Goal: Task Accomplishment & Management: Use online tool/utility

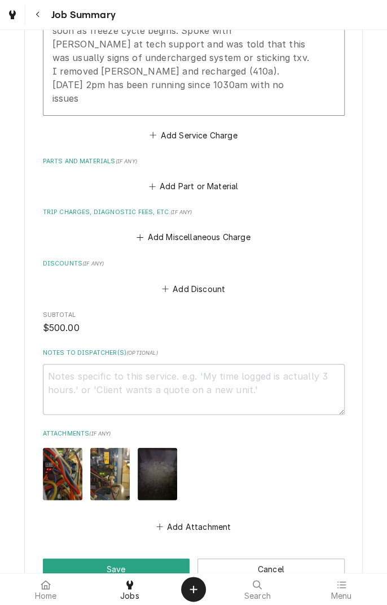
scroll to position [575, 0]
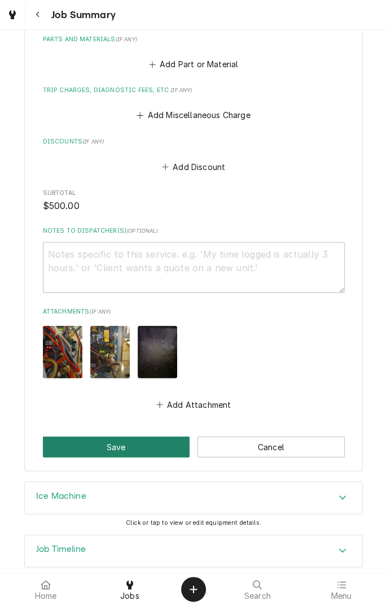
click at [160, 436] on button "Save" at bounding box center [116, 446] width 147 height 21
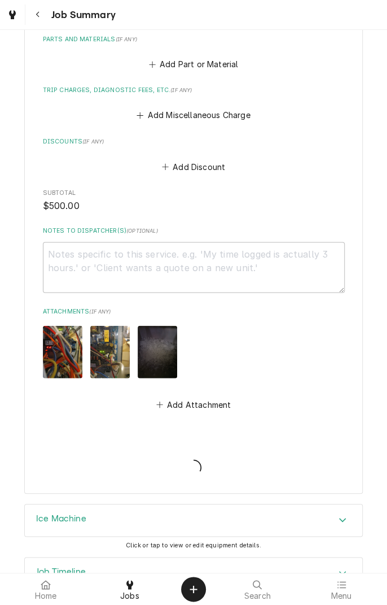
type textarea "x"
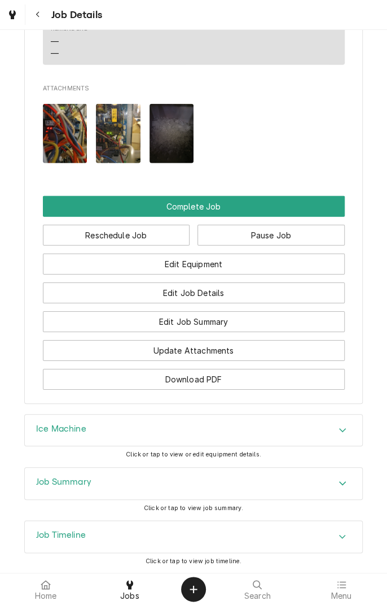
scroll to position [955, 0]
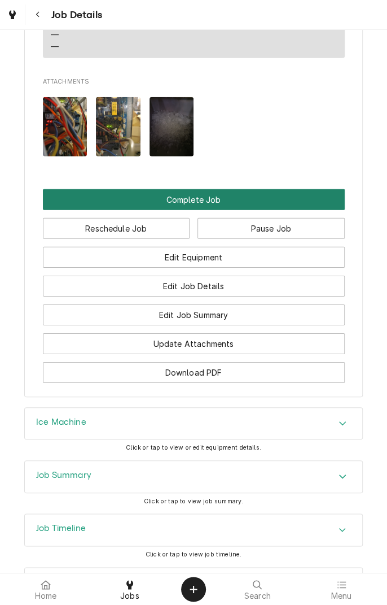
click at [236, 210] on button "Complete Job" at bounding box center [194, 199] width 302 height 21
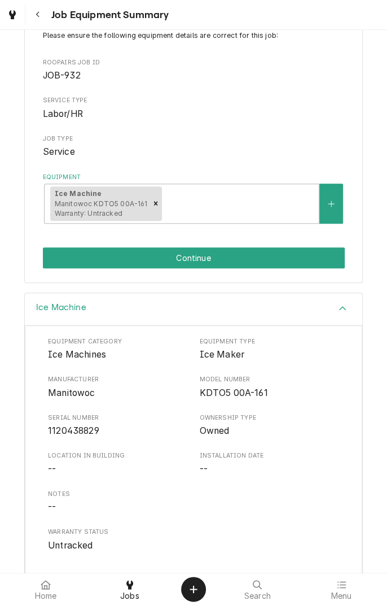
scroll to position [136, 0]
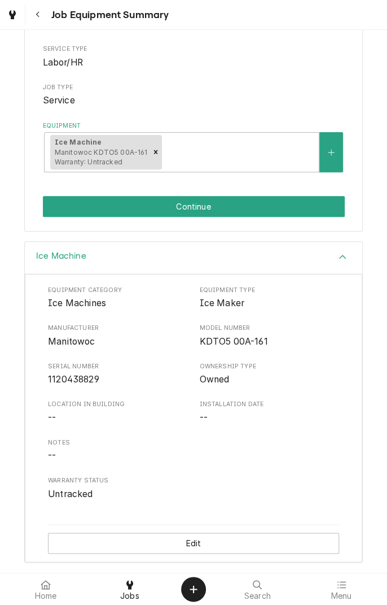
click at [288, 211] on button "Continue" at bounding box center [194, 206] width 302 height 21
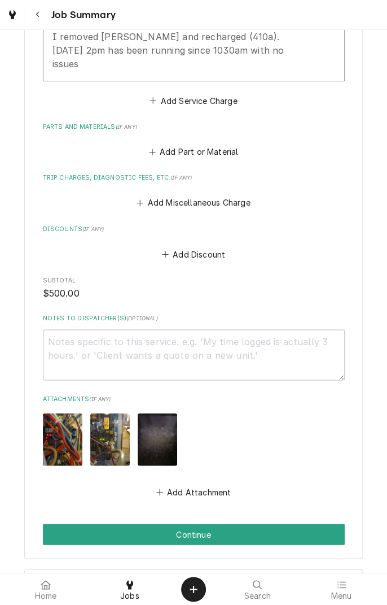
scroll to position [575, 0]
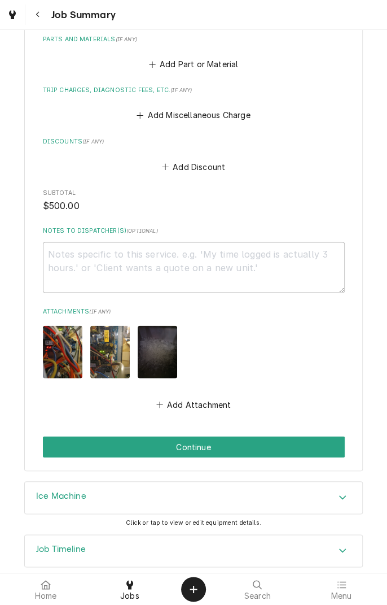
click at [323, 438] on button "Continue" at bounding box center [194, 446] width 302 height 21
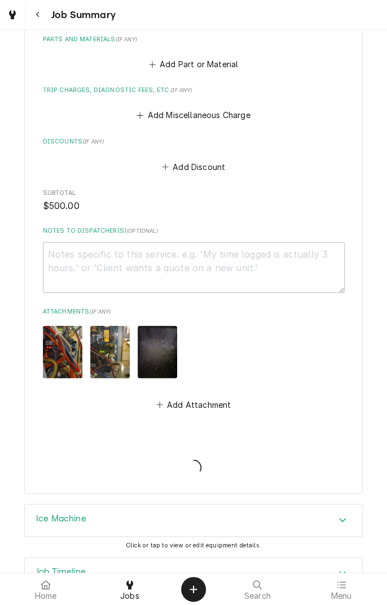
type textarea "x"
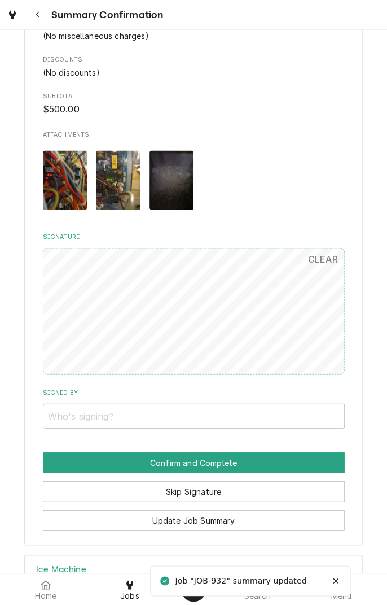
scroll to position [547, 0]
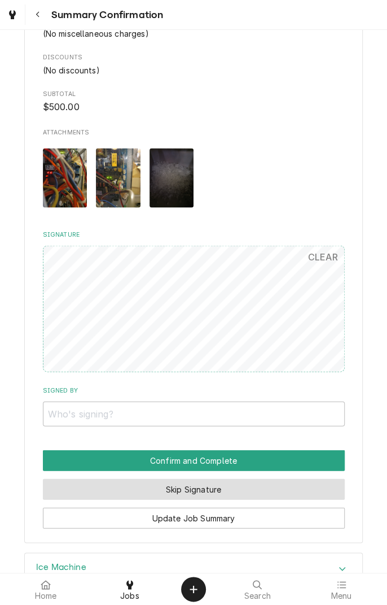
click at [275, 478] on button "Skip Signature" at bounding box center [194, 488] width 302 height 21
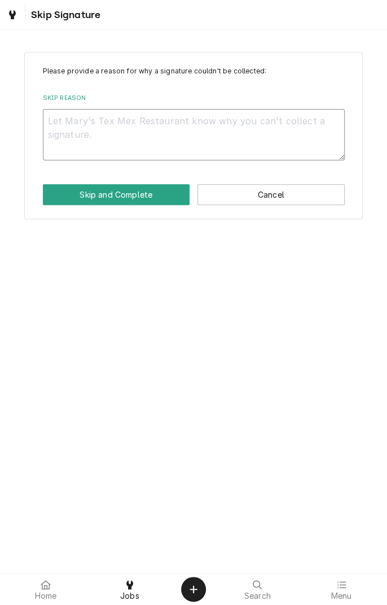
click at [265, 127] on textarea "Skip Reason" at bounding box center [194, 134] width 302 height 51
type textarea "x"
type textarea "S"
type textarea "x"
type textarea "Sh"
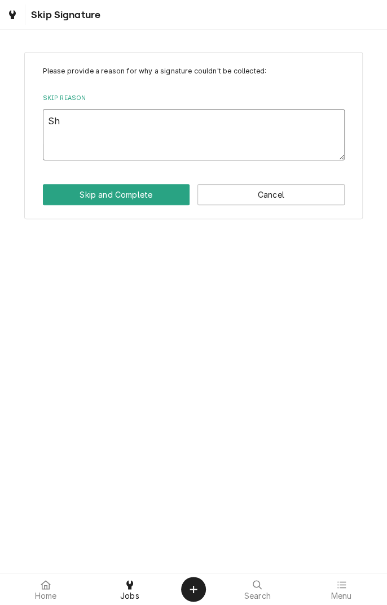
type textarea "x"
type textarea "Sho"
type textarea "x"
type textarea "Shop"
type textarea "x"
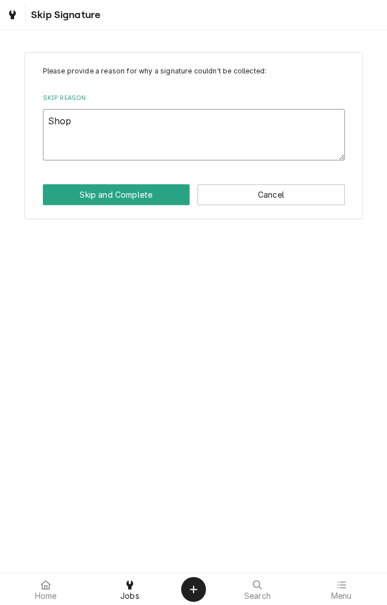
type textarea "Shop"
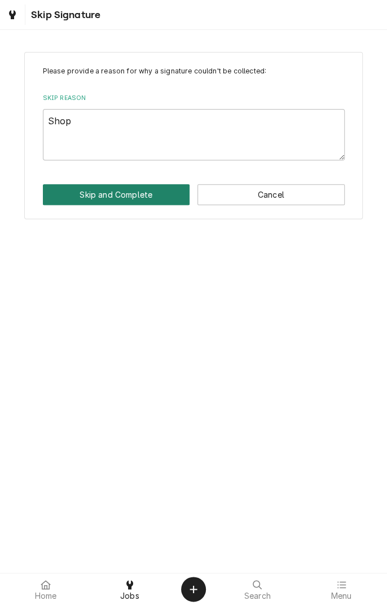
click at [85, 195] on button "Skip and Complete" at bounding box center [116, 194] width 147 height 21
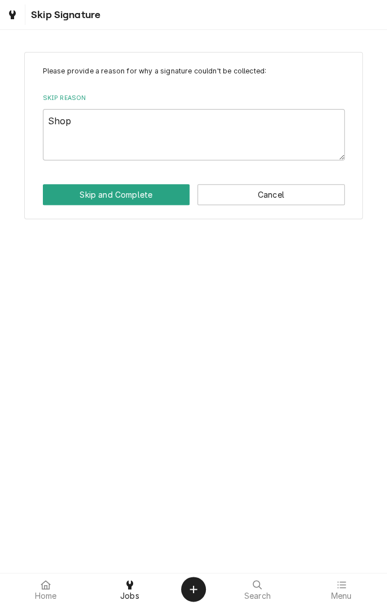
type textarea "x"
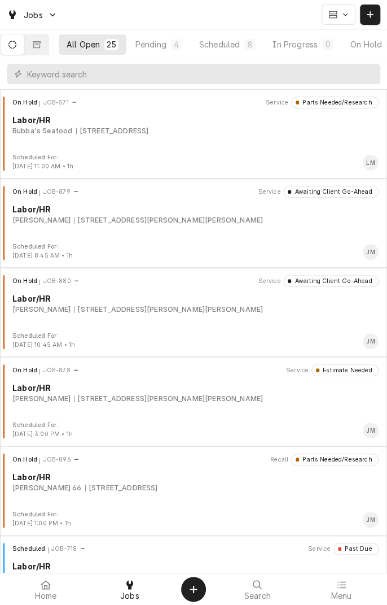
click at [233, 45] on div "Scheduled" at bounding box center [219, 44] width 41 height 12
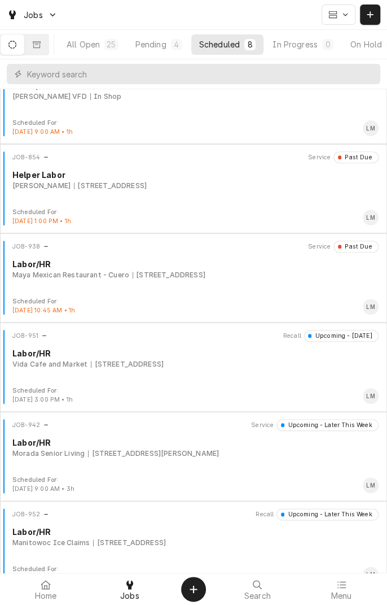
scroll to position [127, 0]
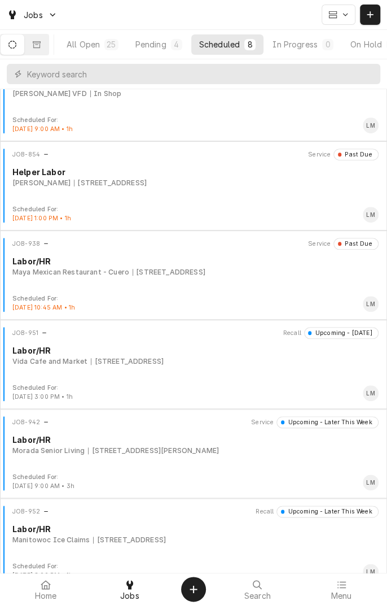
click at [56, 277] on div "JOB-938 Service Past Due Labor/HR Maya Mexican Restaurant - Cuero 1909 N Esplan…" at bounding box center [194, 266] width 378 height 56
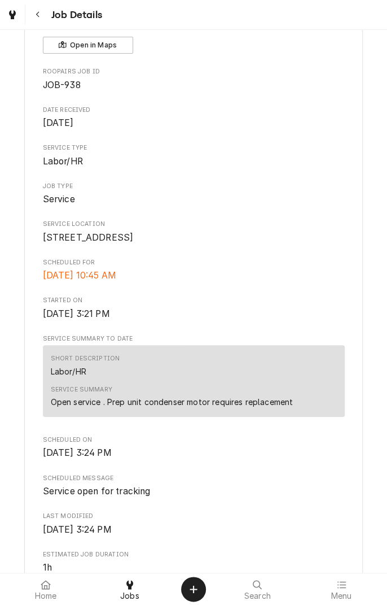
scroll to position [64, 0]
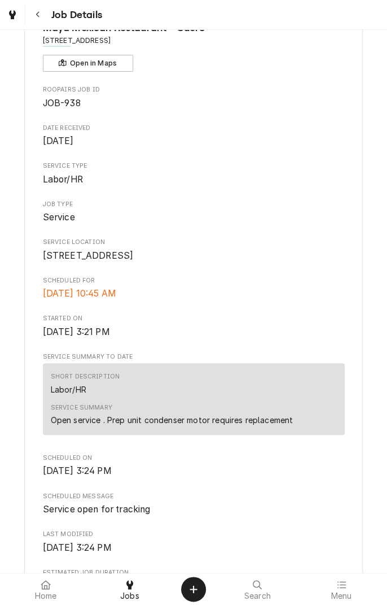
click at [15, 16] on icon "Dynamic Content Wrapper" at bounding box center [12, 14] width 7 height 9
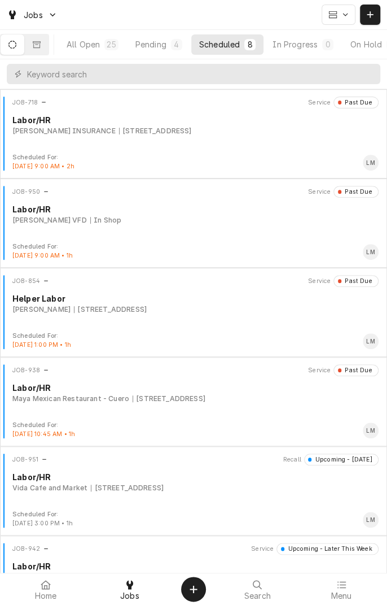
click at [100, 48] on div "All Open" at bounding box center [83, 44] width 33 height 12
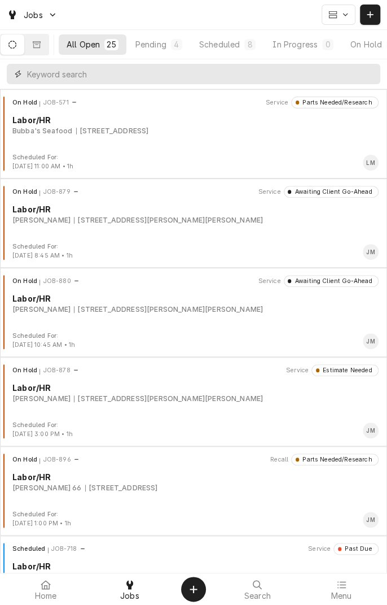
click at [197, 76] on input "Dynamic Content Wrapper" at bounding box center [201, 74] width 348 height 20
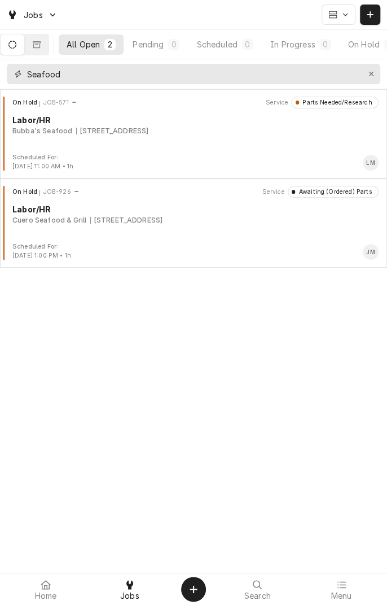
type input "Seafood"
click at [261, 236] on div "On Hold JOB-926 Service Awaiting (Ordered) Parts Labor/HR Cuero Seafood & Grill…" at bounding box center [194, 214] width 378 height 56
click at [207, 77] on input "Seafood" at bounding box center [193, 74] width 332 height 20
type input "S"
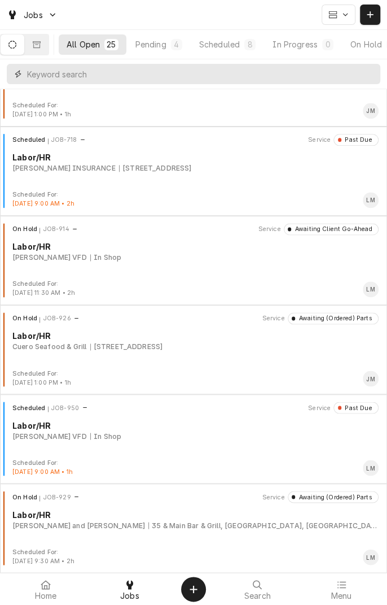
scroll to position [415, 0]
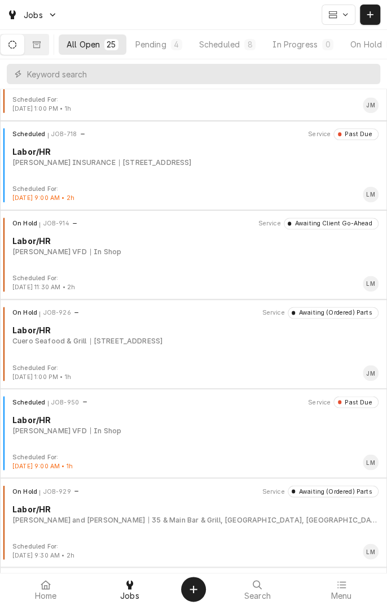
click at [163, 350] on div "On Hold JOB-926 Service Awaiting (Ordered) Parts Labor/HR Cuero Seafood & Grill…" at bounding box center [194, 335] width 378 height 56
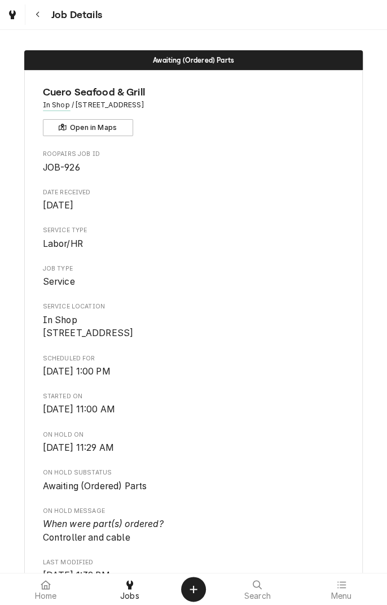
click at [37, 10] on div "Navigate back" at bounding box center [37, 14] width 11 height 11
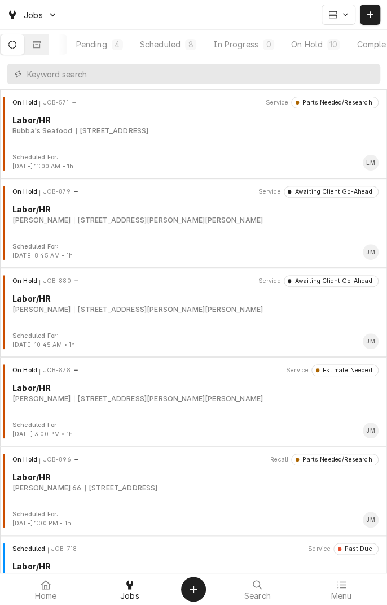
scroll to position [0, 107]
click at [278, 50] on div "On Hold" at bounding box center [265, 44] width 32 height 12
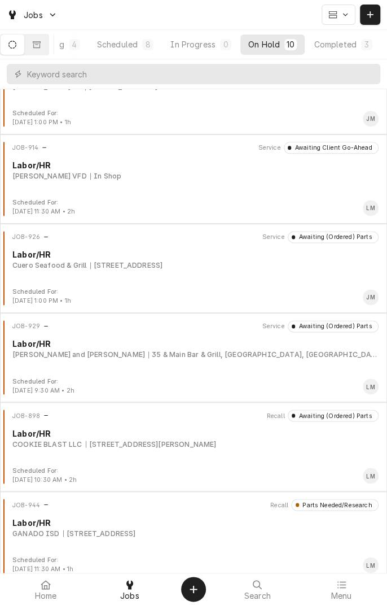
scroll to position [408, 0]
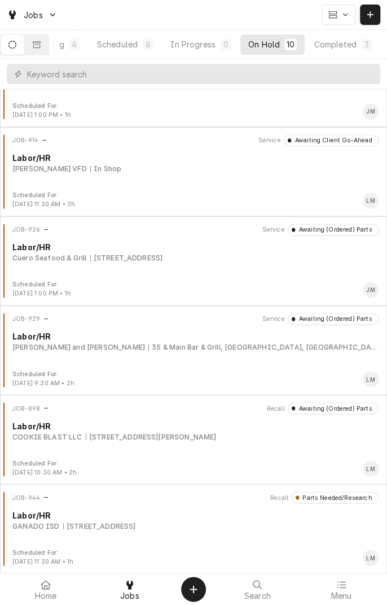
click at [324, 245] on div "Labor/HR" at bounding box center [195, 247] width 367 height 12
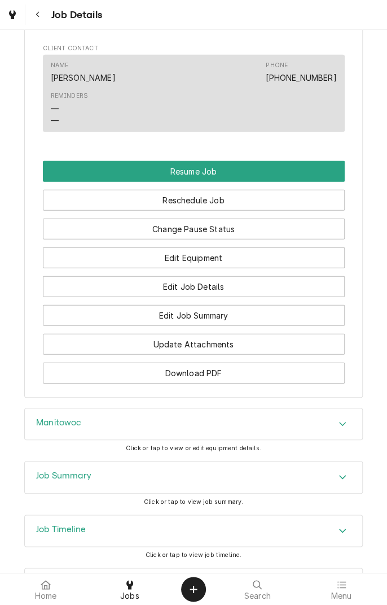
scroll to position [894, 0]
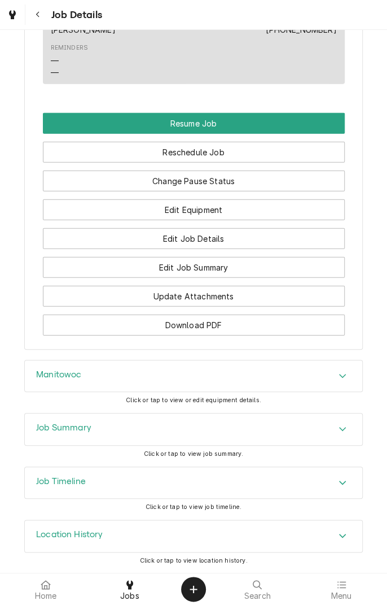
click at [341, 378] on icon "Accordion Header" at bounding box center [343, 375] width 8 height 9
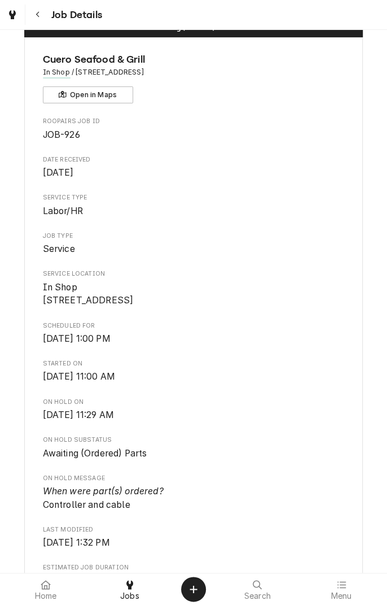
scroll to position [0, 0]
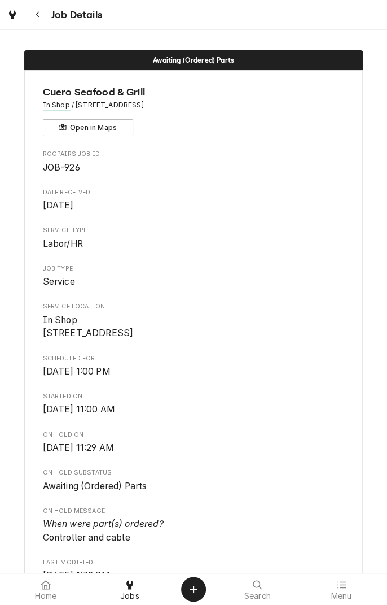
click at [20, 19] on link "Dynamic Content Wrapper" at bounding box center [12, 15] width 20 height 20
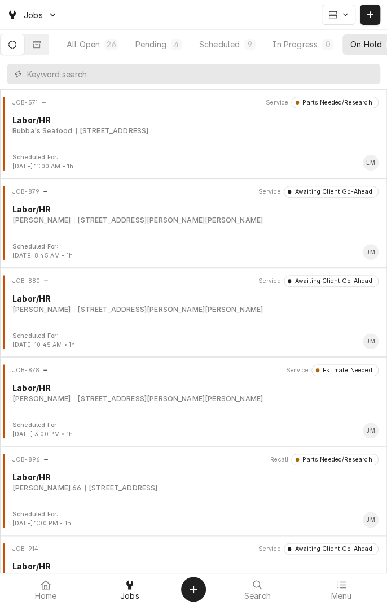
click at [230, 42] on div "Scheduled" at bounding box center [219, 44] width 41 height 12
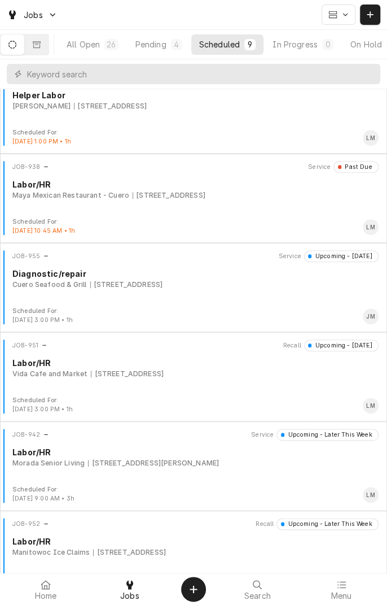
scroll to position [210, 0]
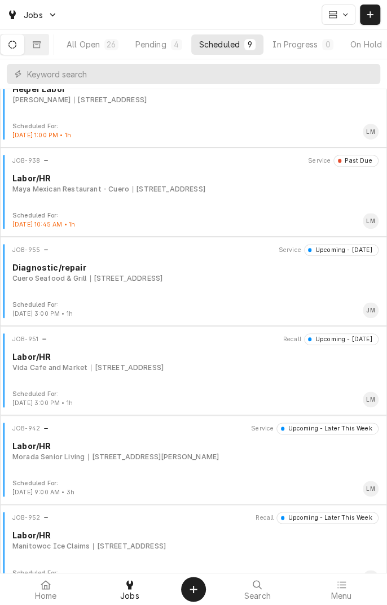
click at [64, 283] on div "JOB-955 Service Upcoming - [DATE] Diagnostic/repair Cuero Seafood & Grill [STRE…" at bounding box center [194, 272] width 378 height 56
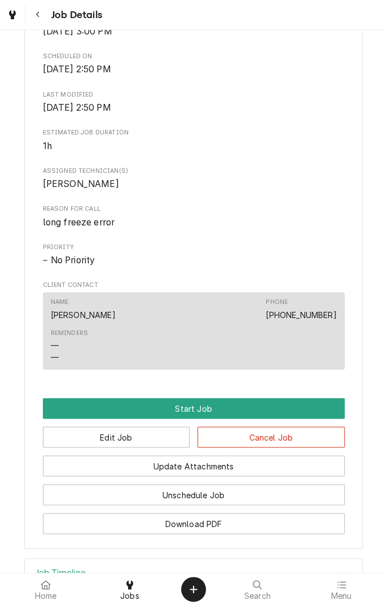
scroll to position [342, 0]
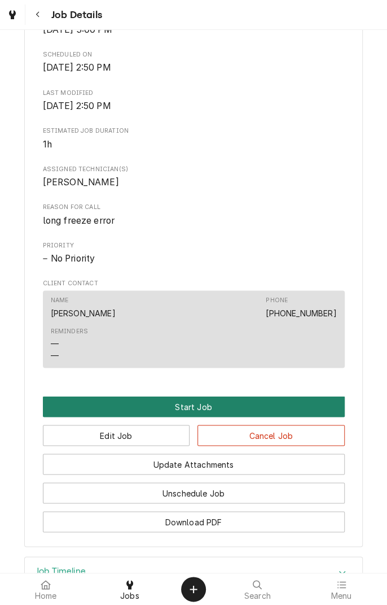
click at [239, 417] on button "Start Job" at bounding box center [194, 406] width 302 height 21
